Goal: Find specific fact: Find specific fact

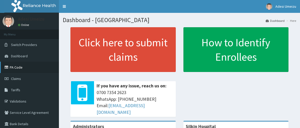
click at [16, 67] on link "PA Code" at bounding box center [29, 67] width 59 height 11
click at [15, 90] on span "Tariffs" at bounding box center [15, 89] width 9 height 5
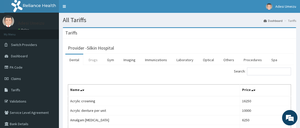
click at [94, 60] on link "Drugs" at bounding box center [93, 59] width 17 height 11
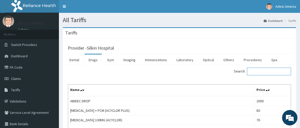
click at [263, 72] on input "Search:" at bounding box center [269, 71] width 44 height 8
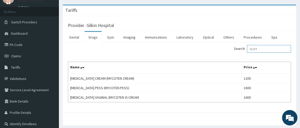
scroll to position [34, 0]
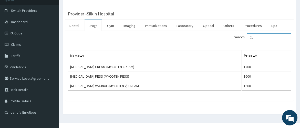
type input "C"
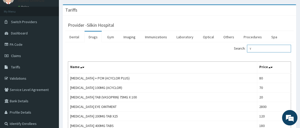
scroll to position [0, 0]
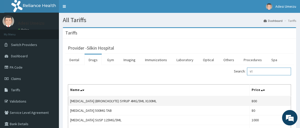
type input "Y"
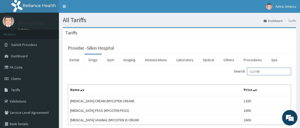
type input "CLOTRI"
click at [69, 73] on div "Search: CLOTRI" at bounding box center [179, 71] width 231 height 9
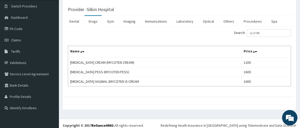
scroll to position [42, 0]
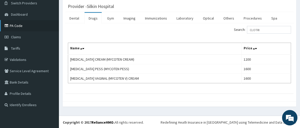
click at [17, 26] on link "PA Code" at bounding box center [29, 25] width 59 height 11
